Goal: Information Seeking & Learning: Learn about a topic

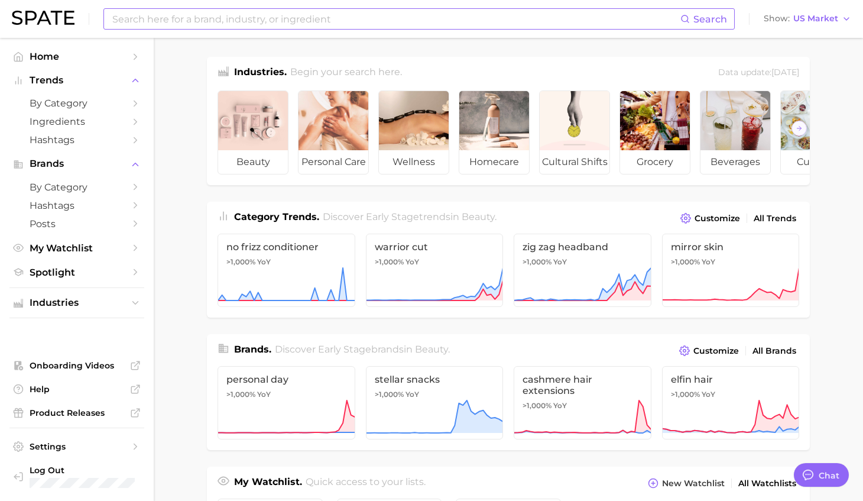
click at [195, 22] on input at bounding box center [395, 19] width 569 height 20
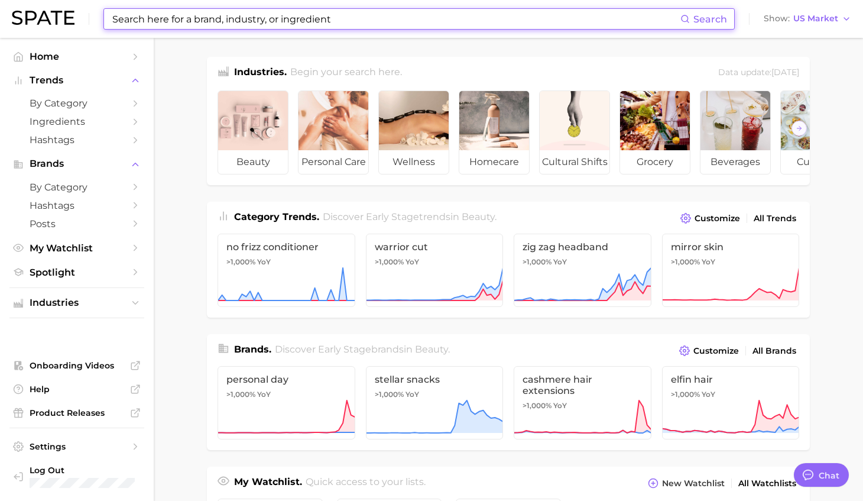
type textarea "x"
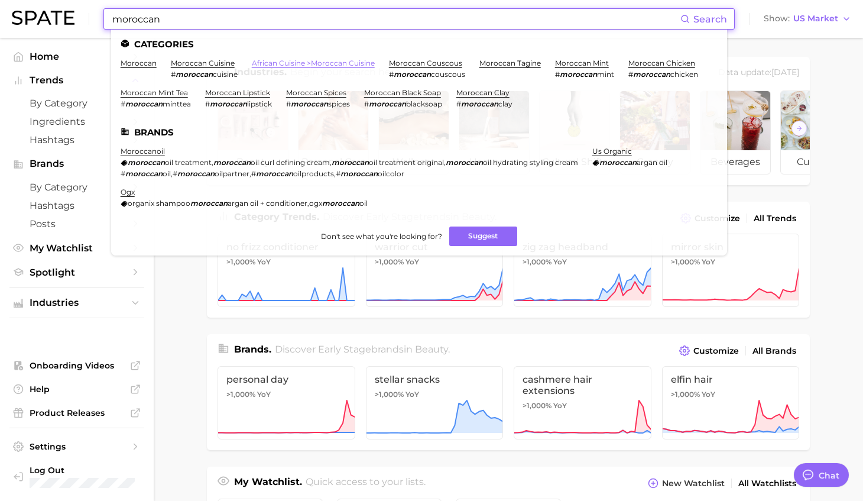
type input "moroccan"
click at [292, 63] on link "african cuisine > moroccan cuisine" at bounding box center [313, 63] width 123 height 9
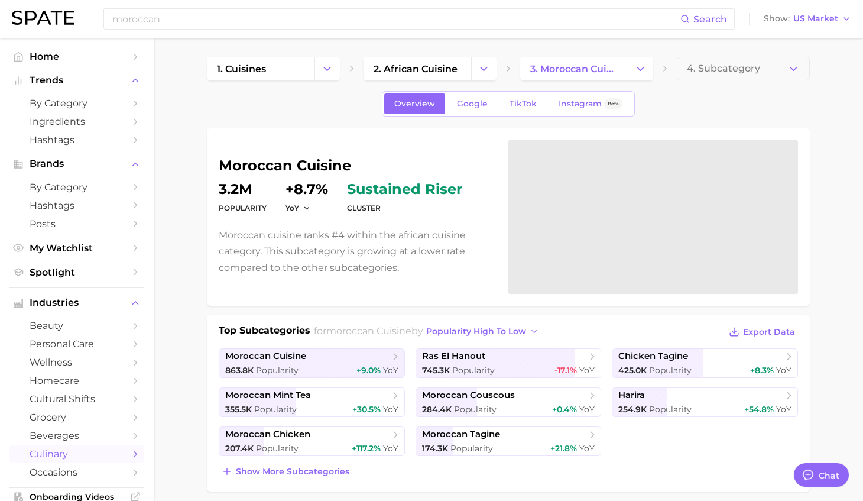
type textarea "x"
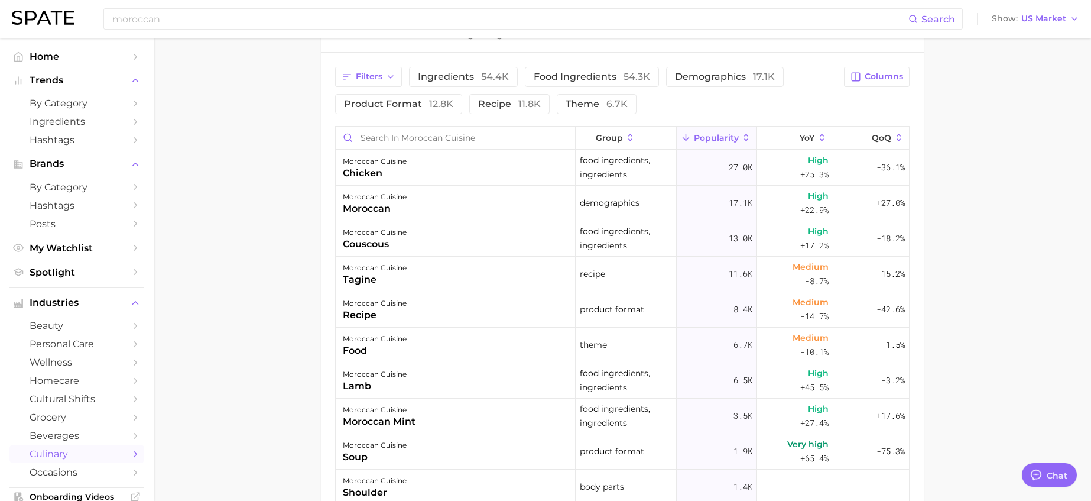
scroll to position [515, 0]
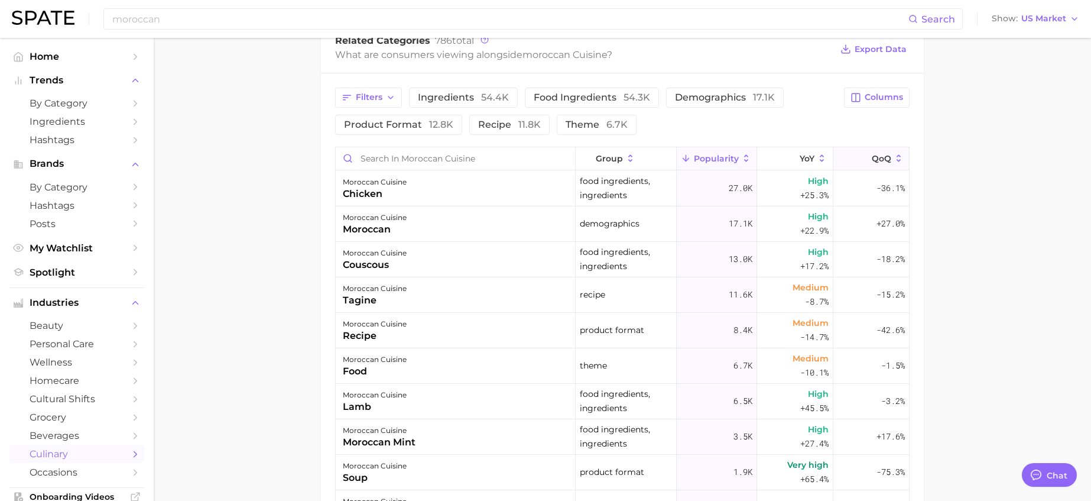
click at [871, 159] on span "QoQ" at bounding box center [882, 158] width 20 height 9
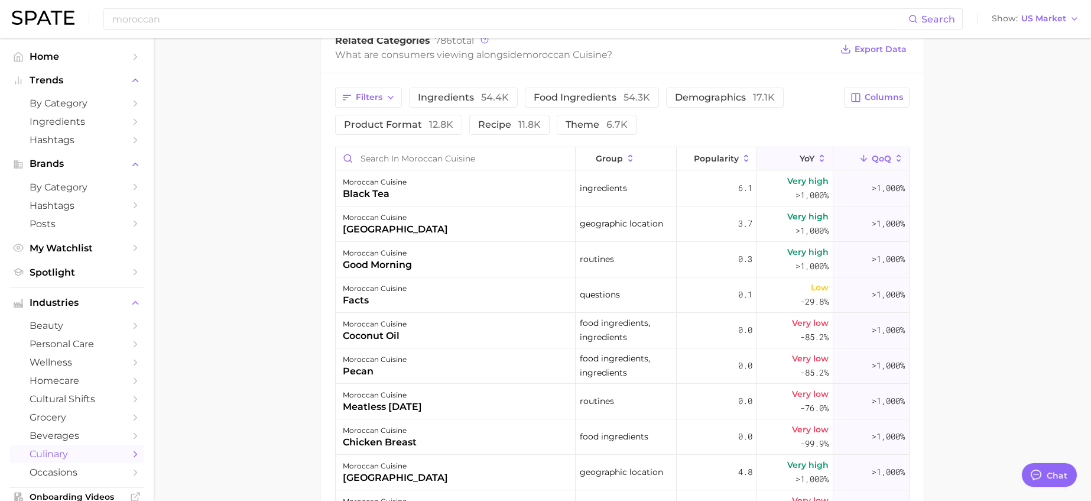
click at [817, 156] on icon at bounding box center [822, 158] width 11 height 11
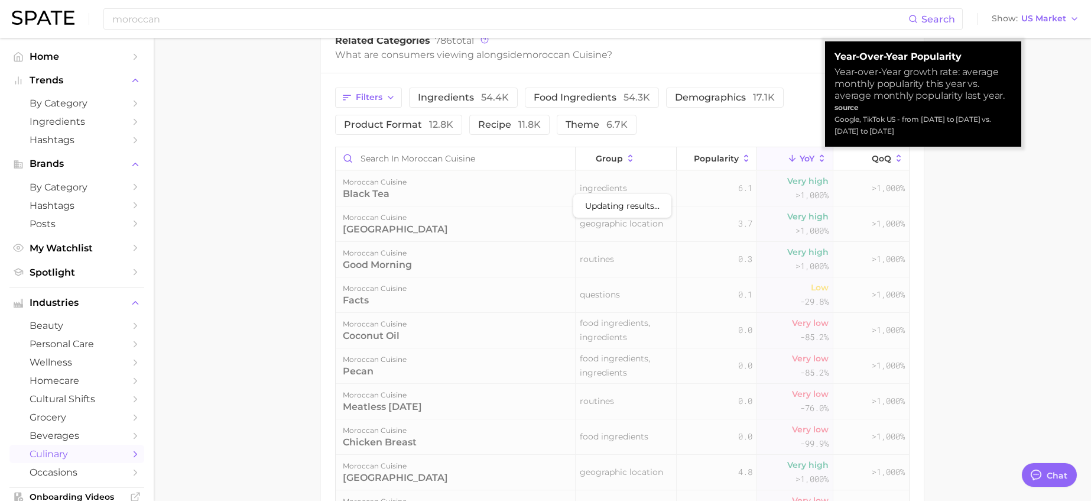
click at [817, 156] on icon at bounding box center [822, 158] width 11 height 11
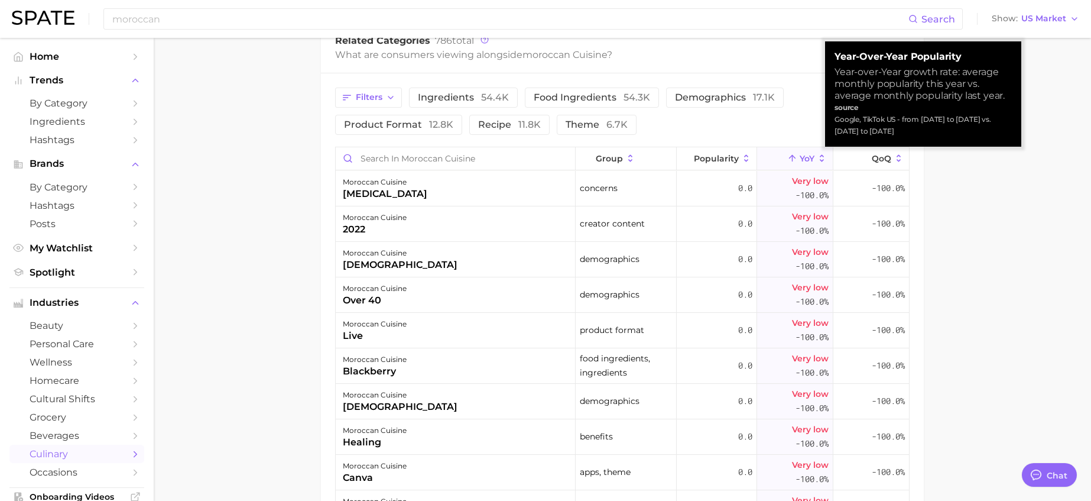
click at [817, 156] on icon at bounding box center [822, 158] width 11 height 11
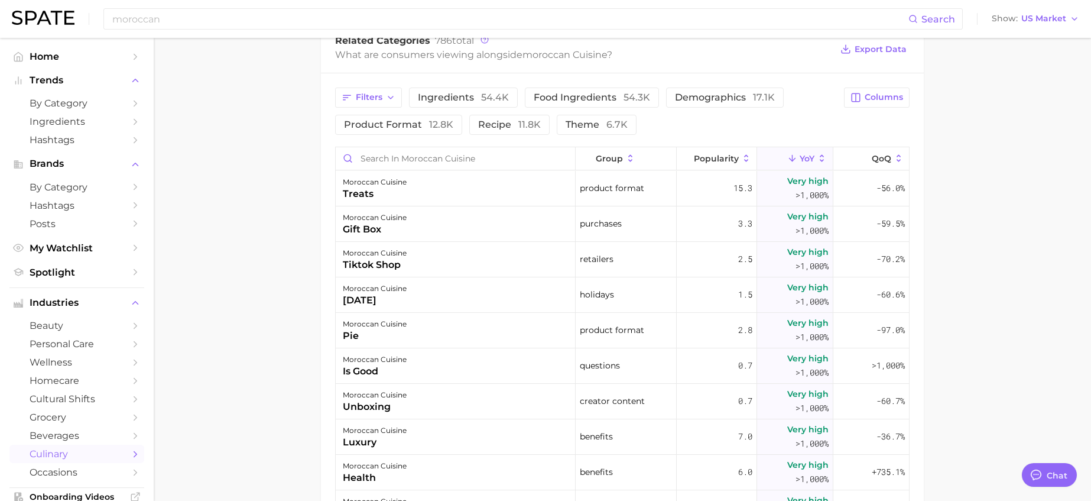
click at [871, 203] on main "1. cuisines 2. african cuisine 3. moroccan cuisine 4. Subcategory Overview Goog…" at bounding box center [622, 121] width 937 height 1198
click at [615, 155] on span "group" at bounding box center [609, 158] width 27 height 9
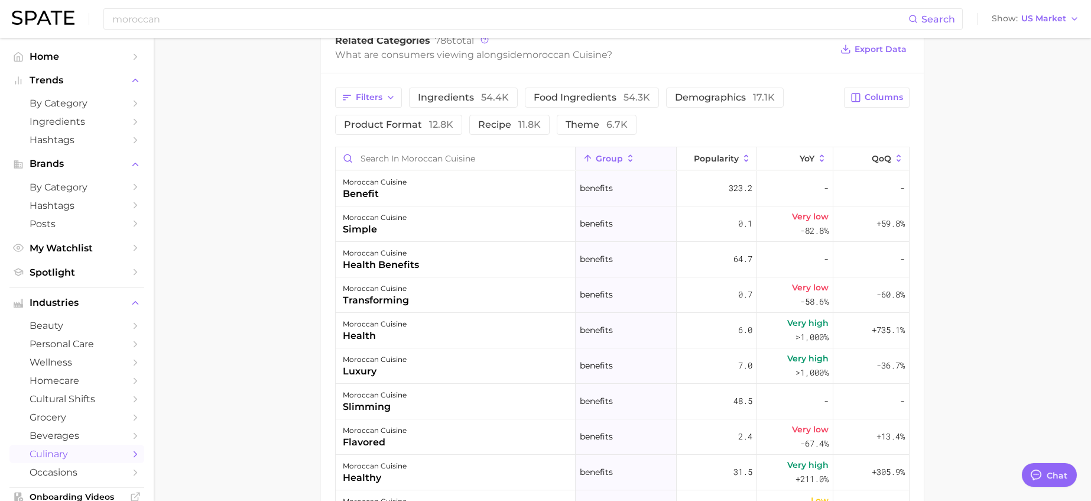
click at [625, 163] on icon at bounding box center [630, 158] width 11 height 11
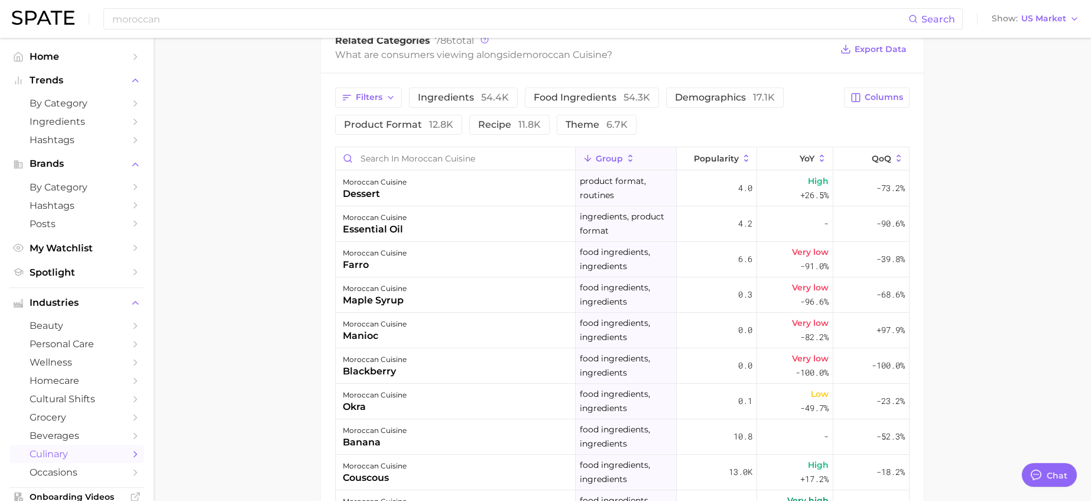
click at [625, 163] on icon at bounding box center [630, 158] width 11 height 11
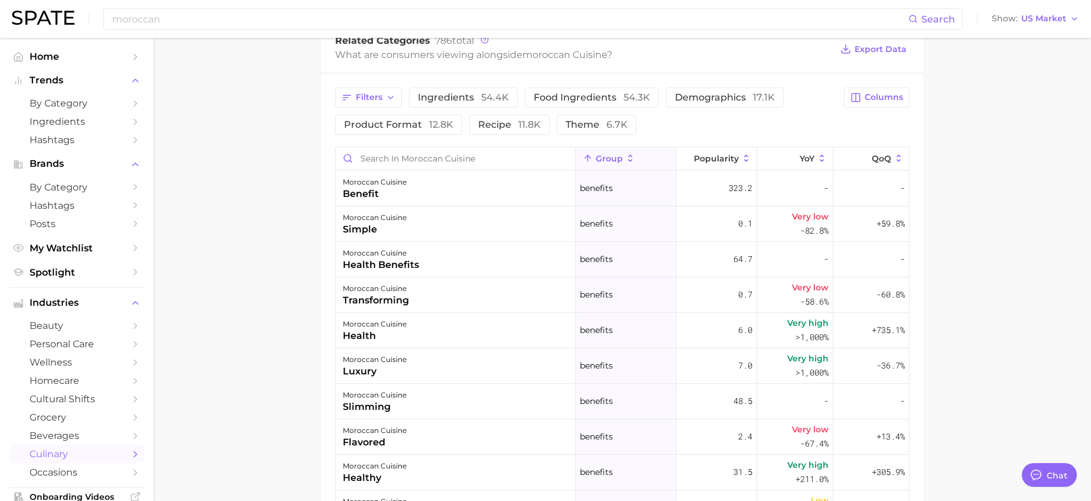
click at [625, 163] on icon at bounding box center [630, 158] width 11 height 11
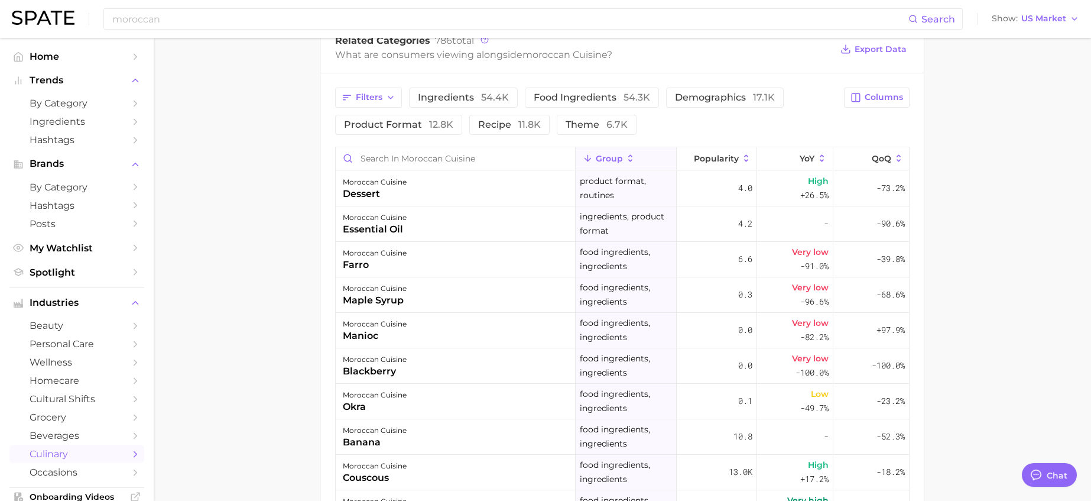
click at [625, 163] on icon at bounding box center [630, 158] width 11 height 11
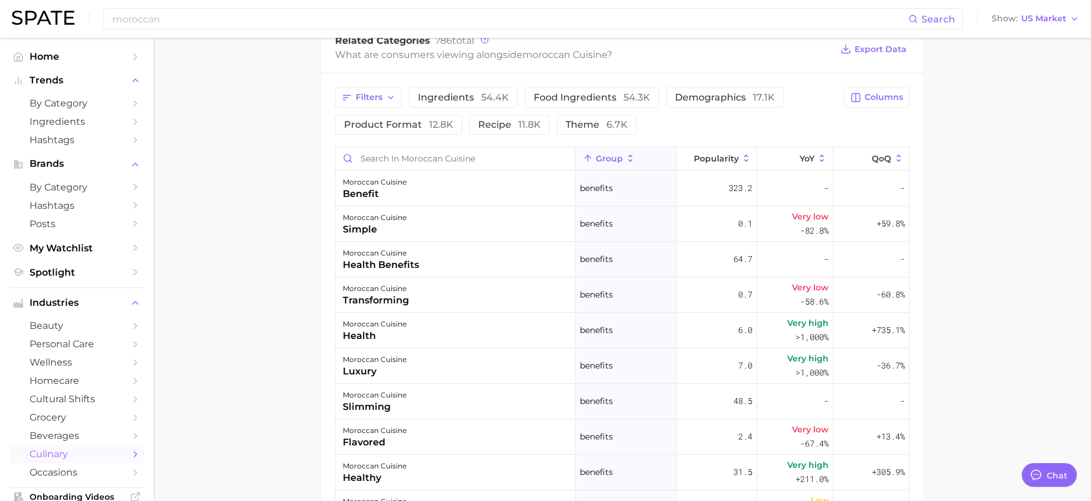
click at [625, 163] on icon at bounding box center [630, 158] width 11 height 11
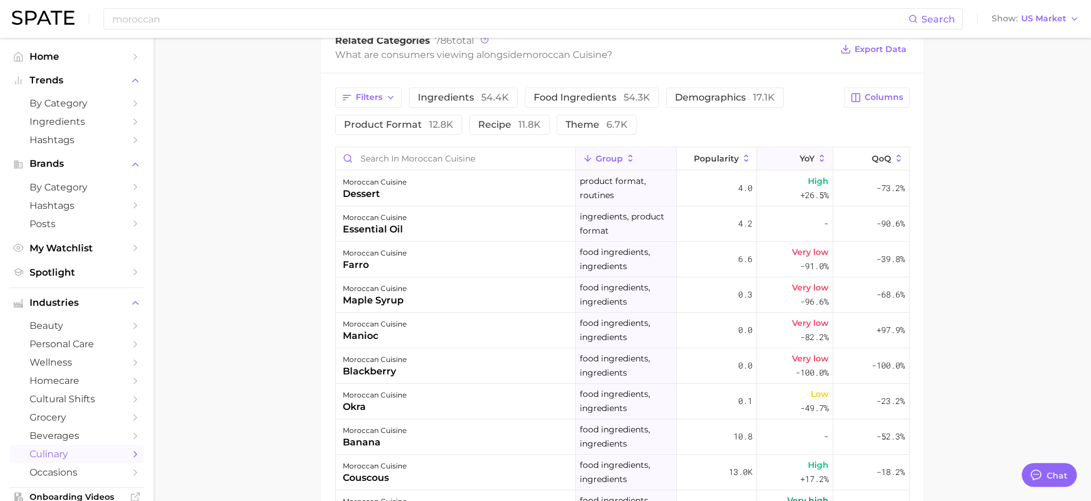
click at [800, 158] on span "YoY" at bounding box center [807, 158] width 15 height 9
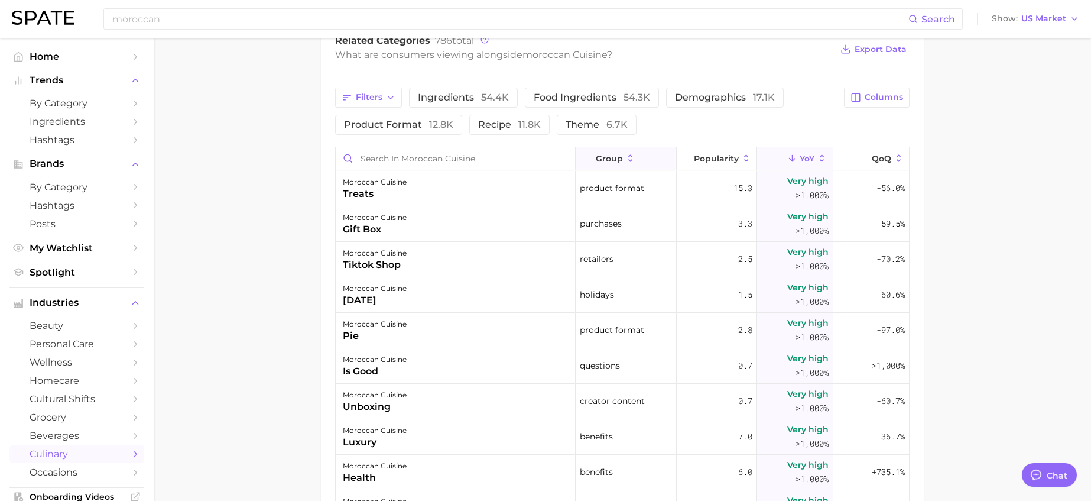
click at [632, 152] on button "group" at bounding box center [626, 158] width 100 height 23
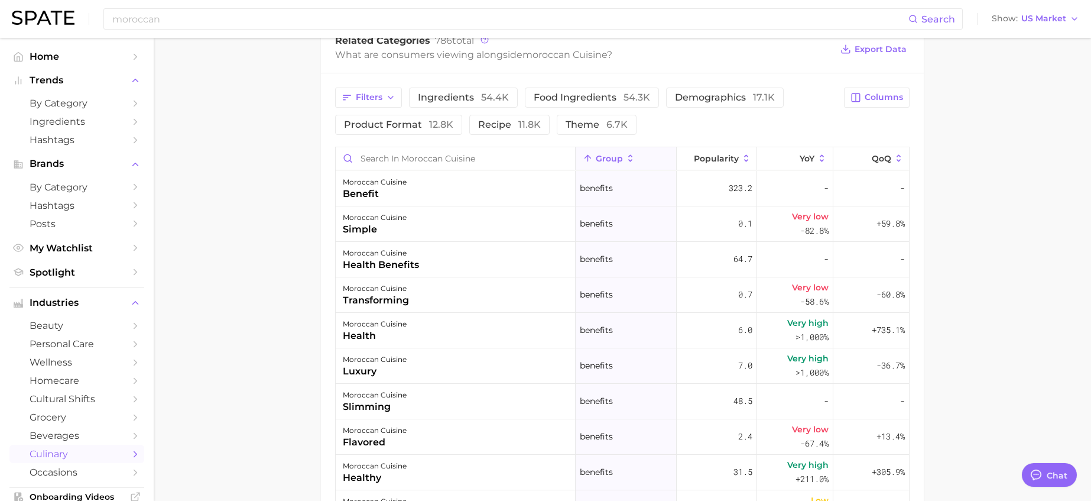
click at [611, 157] on span "group" at bounding box center [609, 158] width 27 height 9
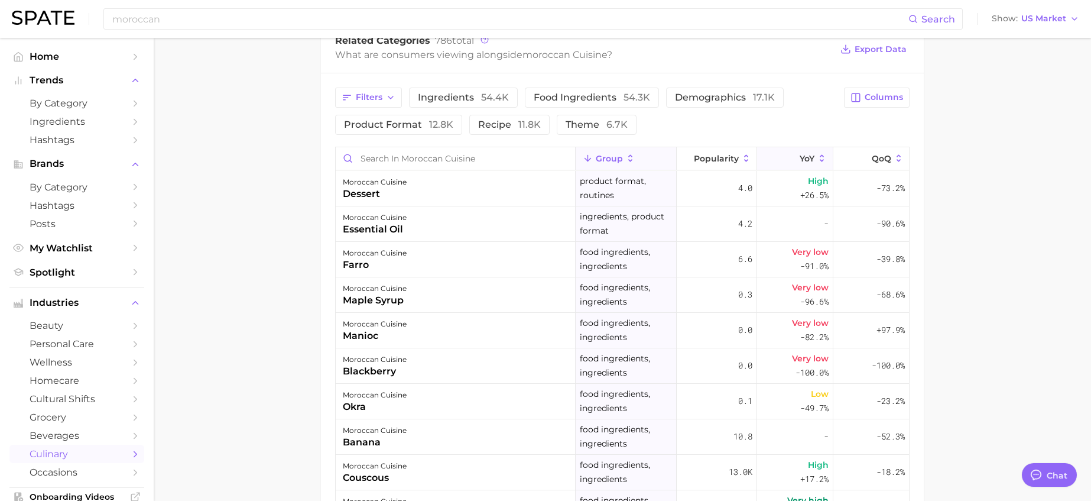
click at [817, 157] on icon at bounding box center [822, 158] width 11 height 11
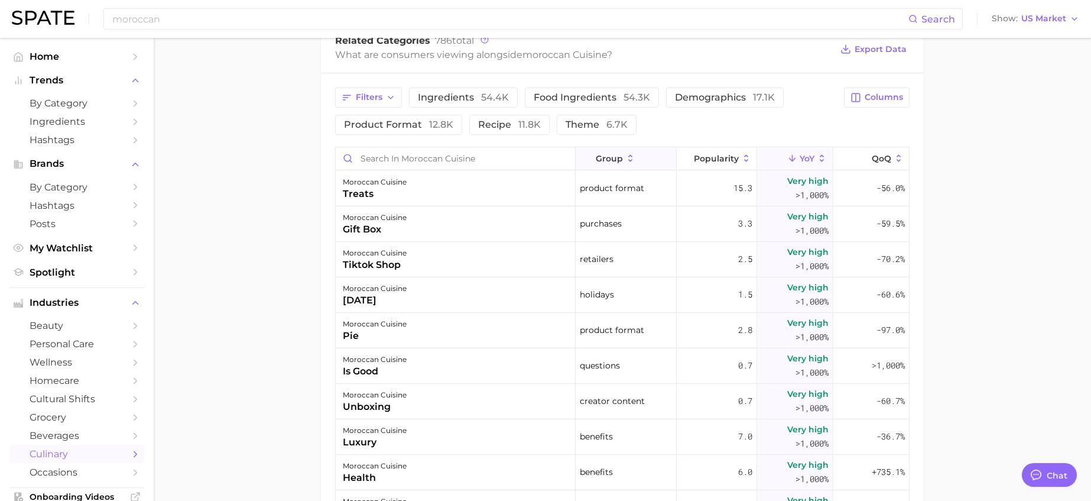
click at [634, 152] on button "group" at bounding box center [626, 158] width 100 height 23
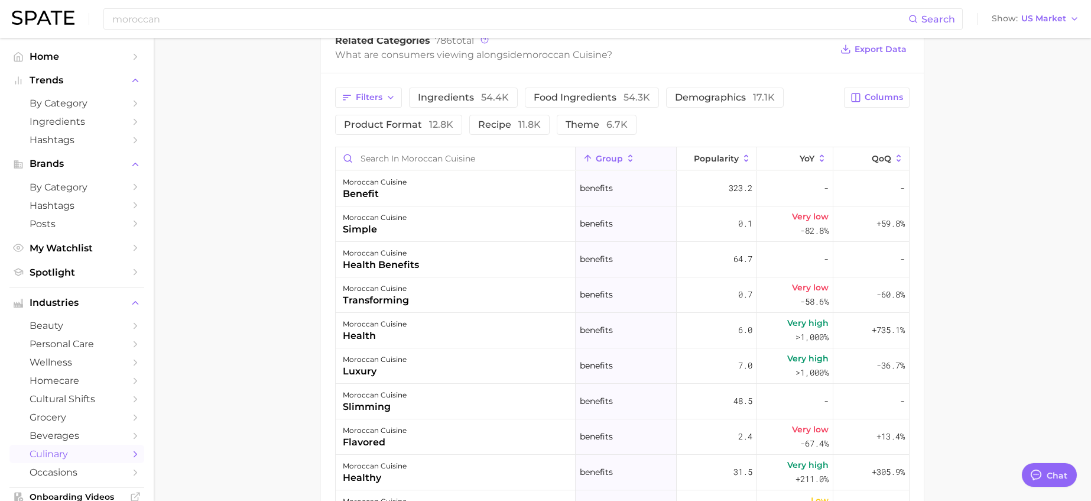
click at [618, 148] on button "group" at bounding box center [626, 158] width 100 height 23
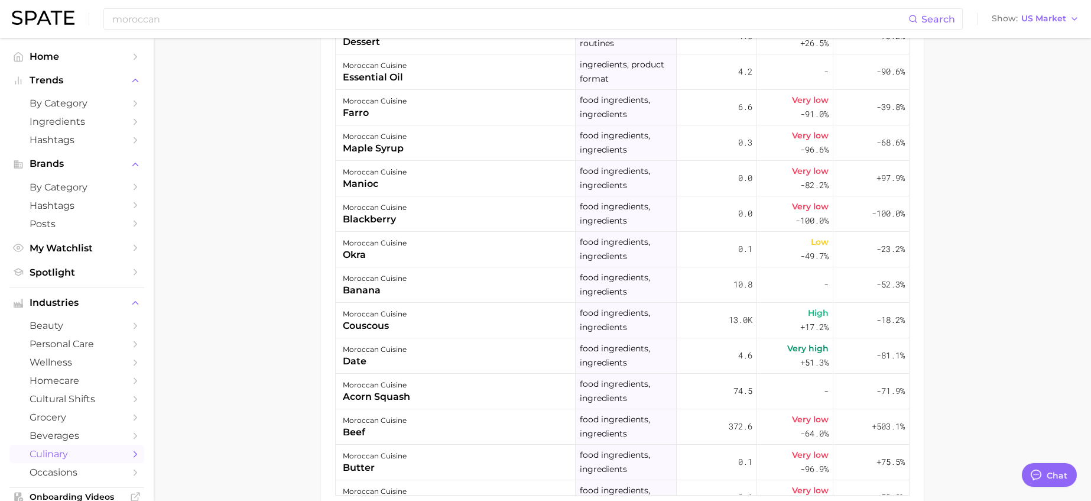
scroll to position [0, 0]
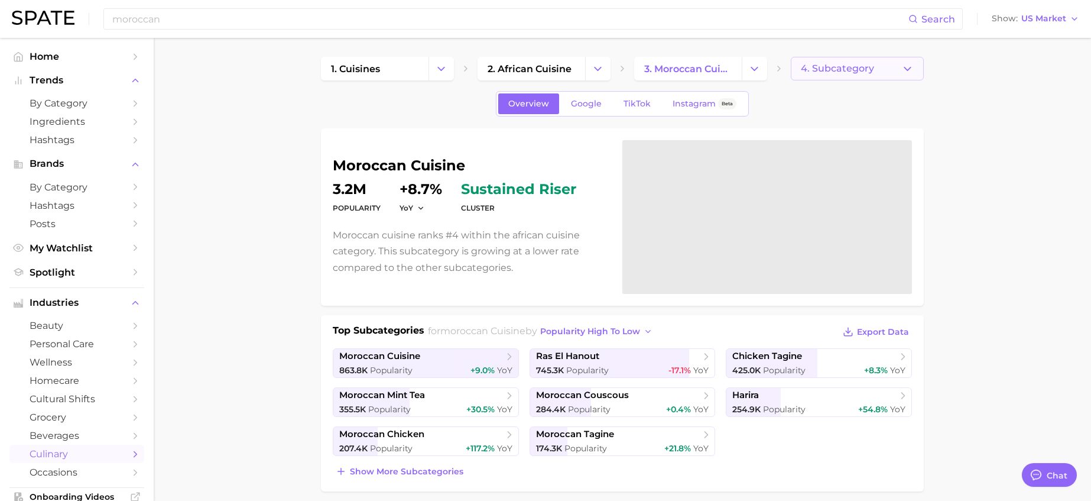
click at [871, 69] on icon "button" at bounding box center [907, 69] width 12 height 12
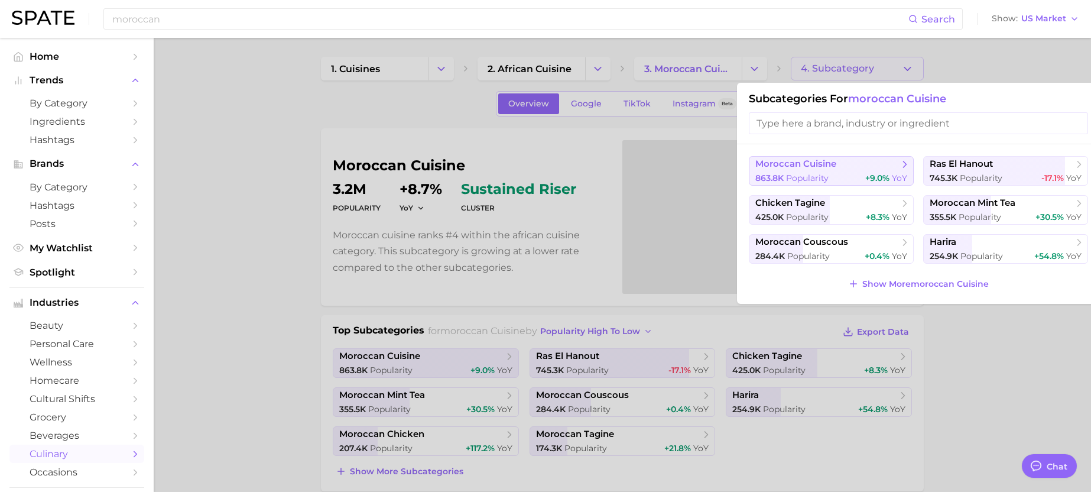
click at [871, 184] on button "moroccan cuisine 863.8k Popularity +9.0% YoY" at bounding box center [831, 171] width 165 height 30
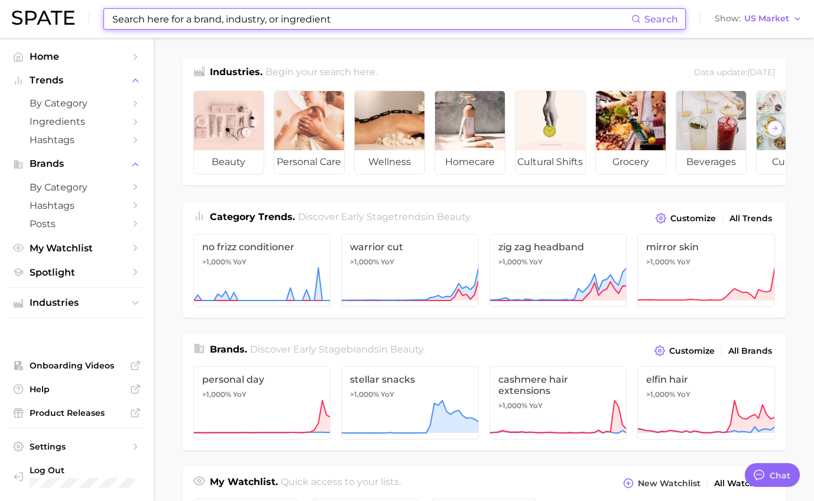
click at [263, 10] on input at bounding box center [371, 19] width 520 height 20
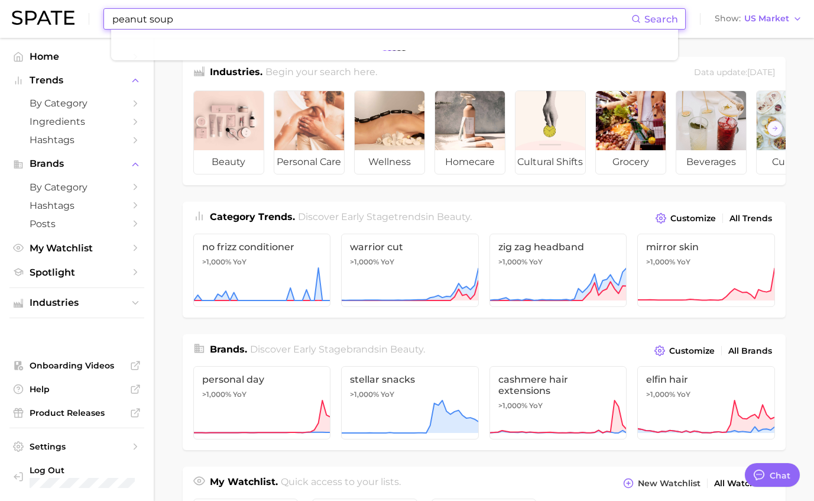
type input "peanut soup"
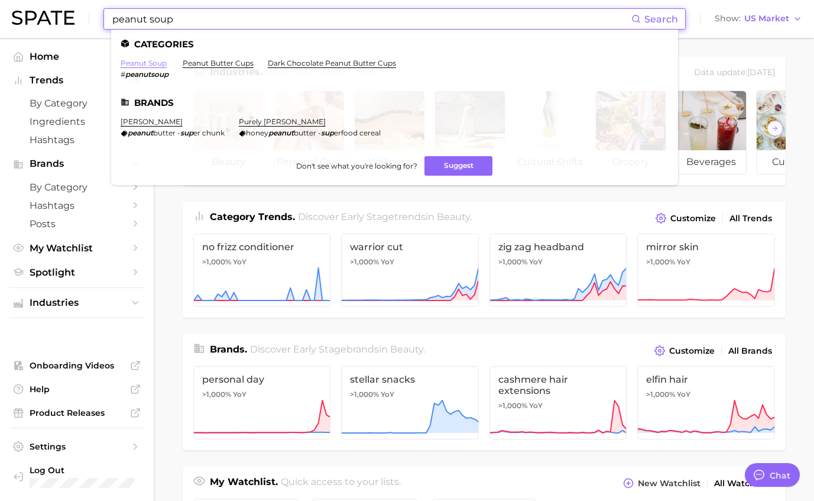
click at [158, 62] on link "peanut soup" at bounding box center [144, 63] width 46 height 9
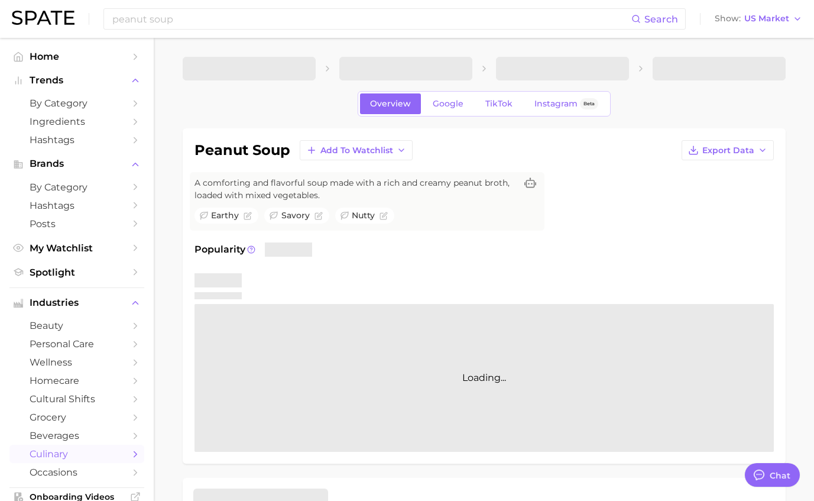
type textarea "x"
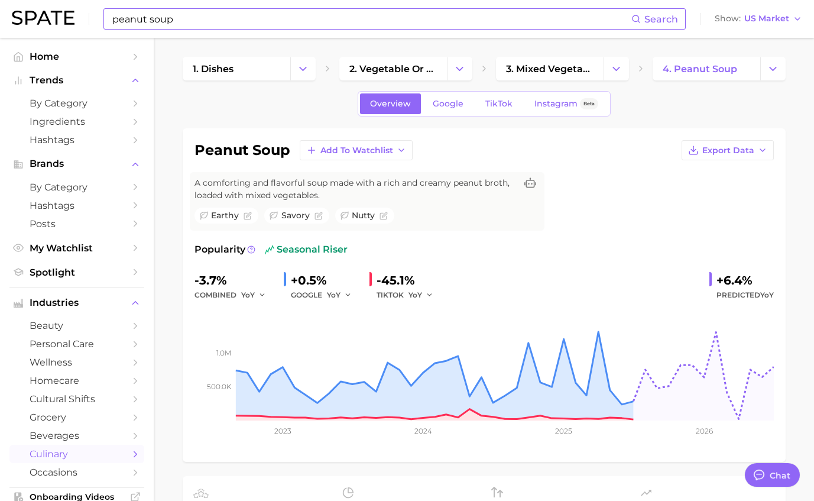
click at [311, 22] on input "peanut soup" at bounding box center [371, 19] width 520 height 20
type input "p"
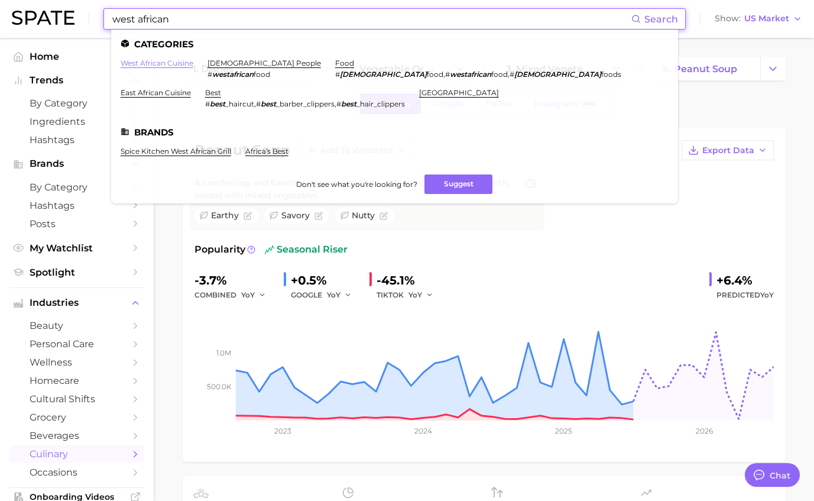
type input "west african"
click at [167, 64] on link "west african cuisine" at bounding box center [157, 63] width 73 height 9
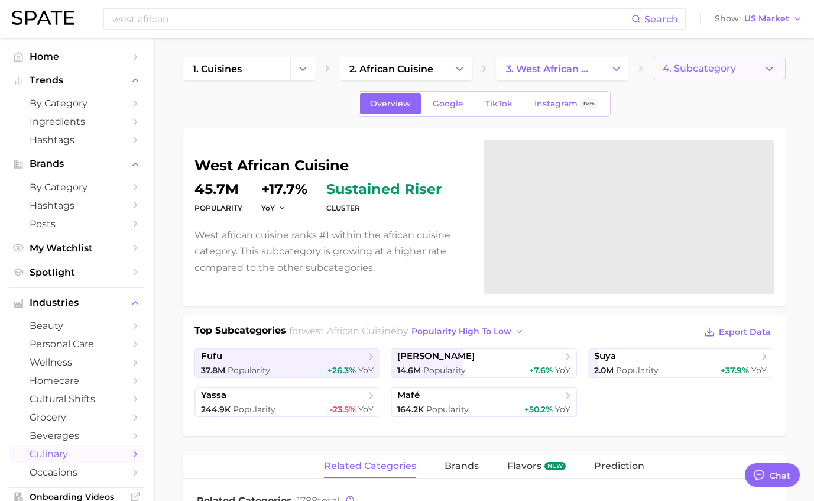
click at [744, 71] on button "4. Subcategory" at bounding box center [719, 69] width 133 height 24
click at [744, 72] on button "4. Subcategory" at bounding box center [719, 69] width 133 height 24
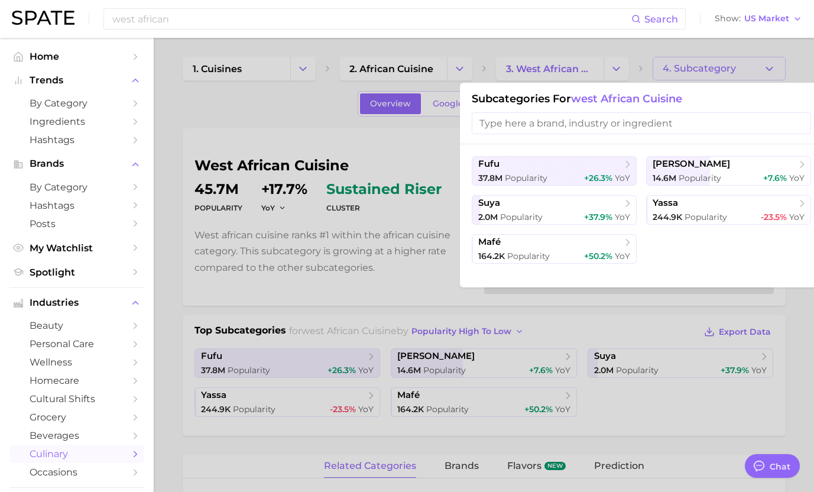
click at [238, 120] on div at bounding box center [407, 246] width 814 height 492
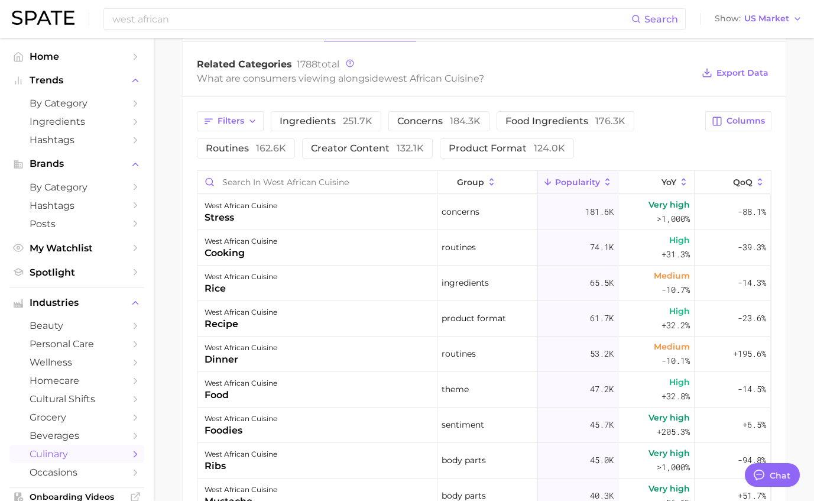
scroll to position [472, 0]
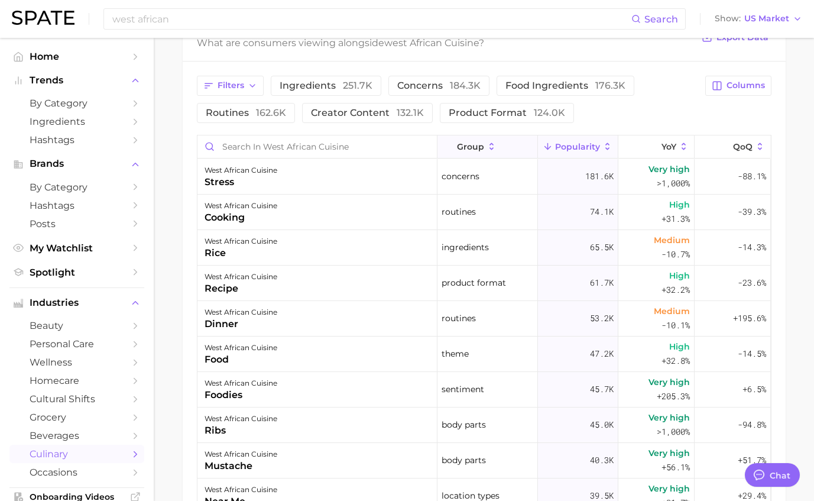
click at [486, 145] on icon at bounding box center [491, 146] width 11 height 11
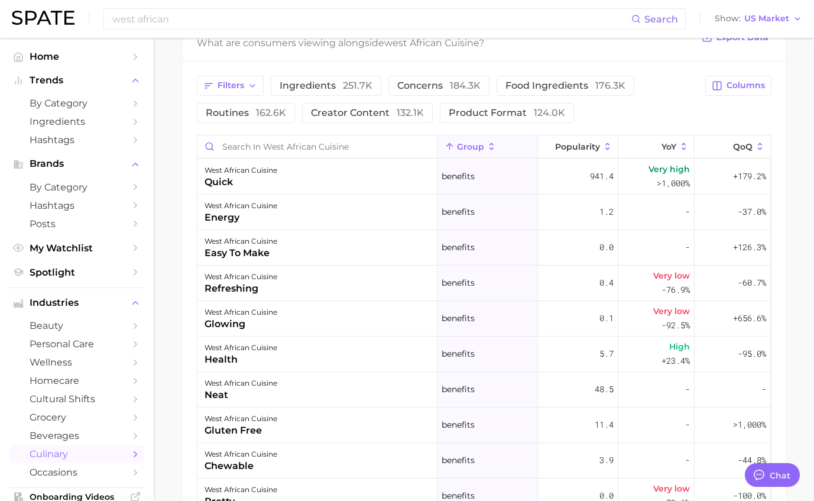
click at [478, 149] on button "group" at bounding box center [487, 146] width 100 height 23
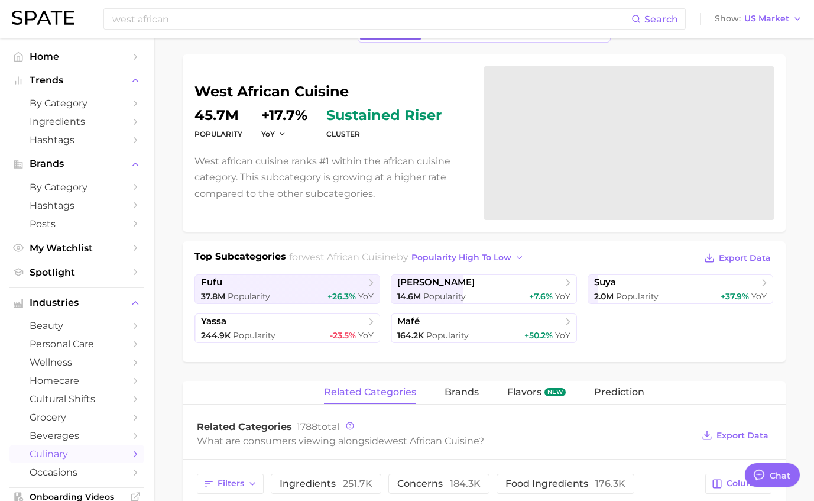
scroll to position [190, 0]
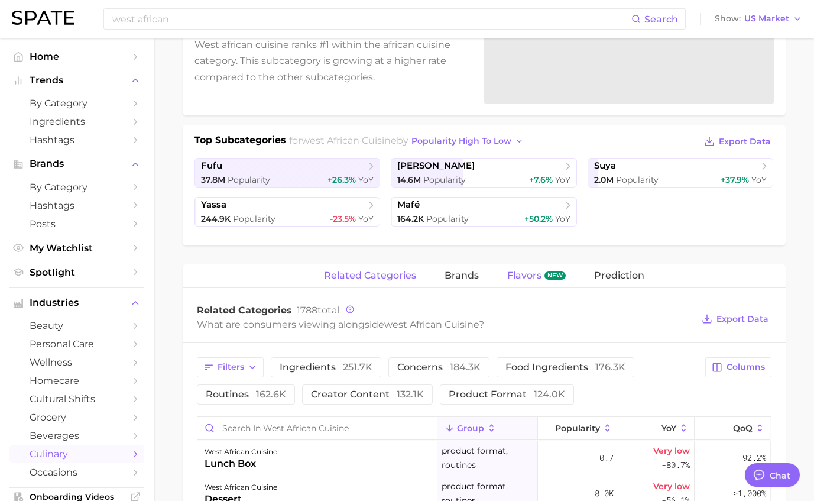
click at [535, 272] on span "Flavors" at bounding box center [524, 275] width 34 height 11
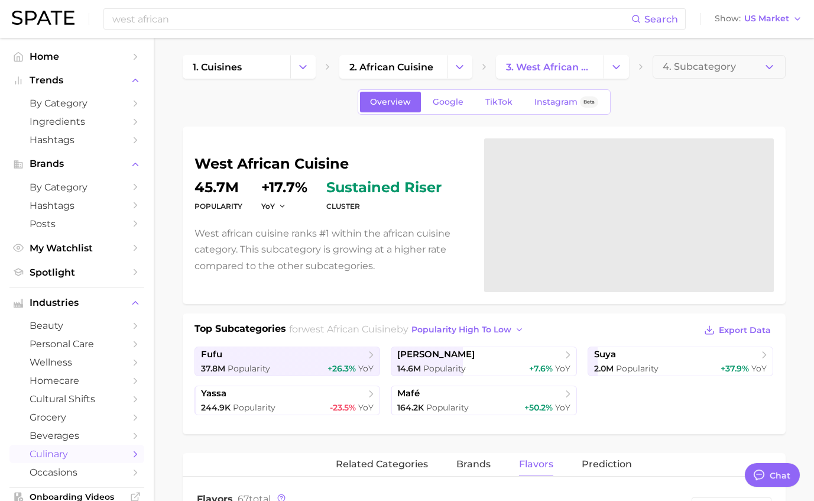
scroll to position [2, 0]
click at [472, 463] on span "brands" at bounding box center [473, 463] width 34 height 11
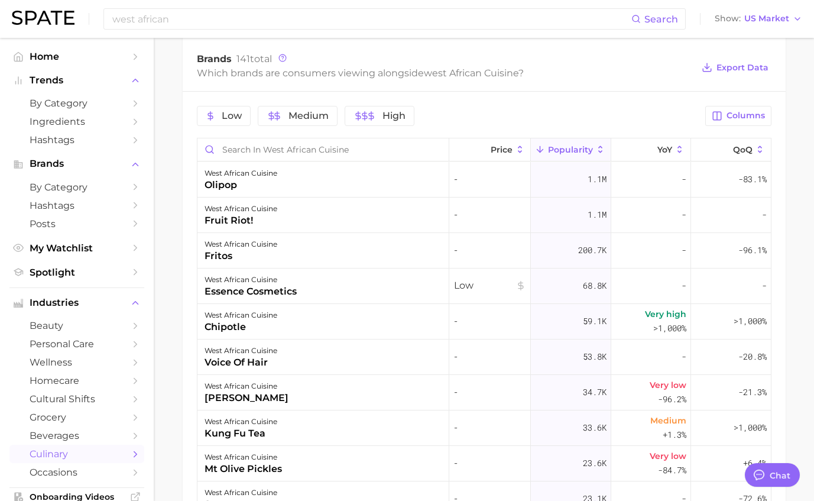
scroll to position [0, 0]
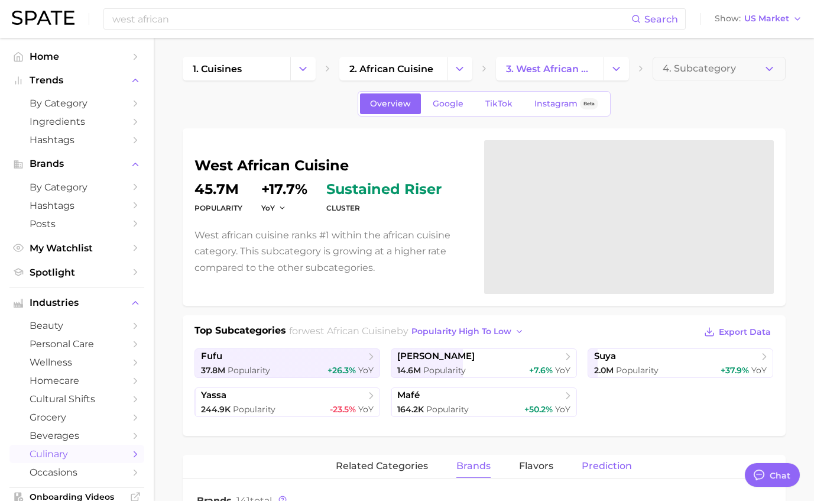
click at [605, 468] on span "Prediction" at bounding box center [607, 465] width 50 height 11
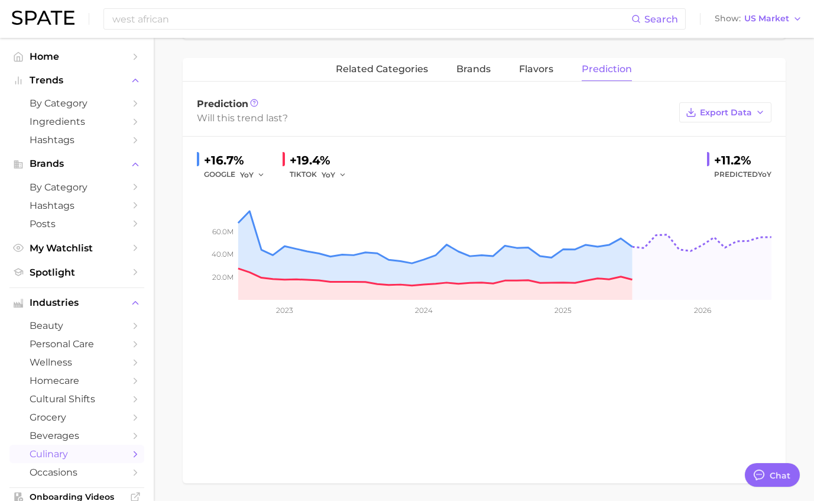
scroll to position [395, 0]
